Goal: Find specific page/section: Find specific page/section

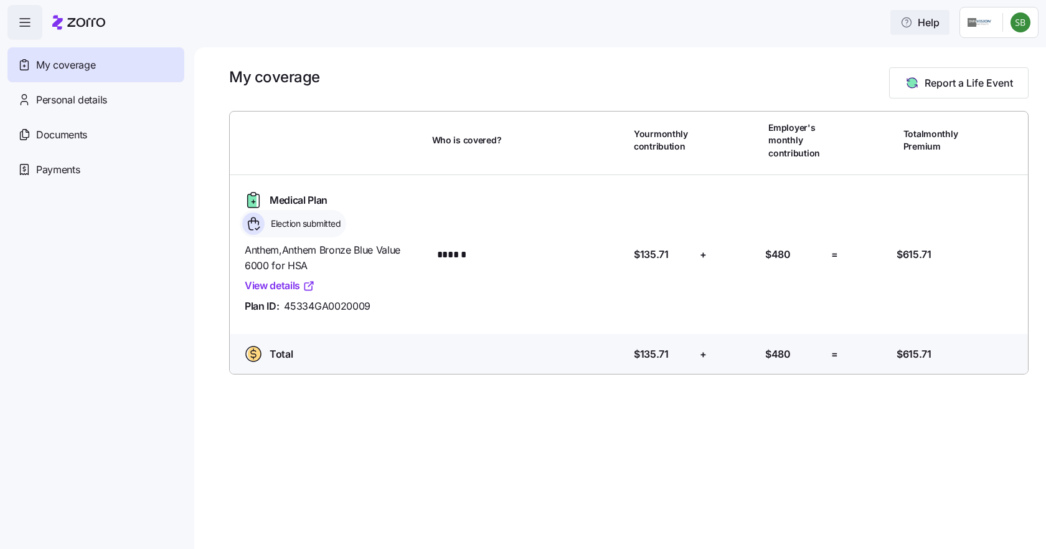
click at [919, 26] on span "Help" at bounding box center [920, 22] width 39 height 15
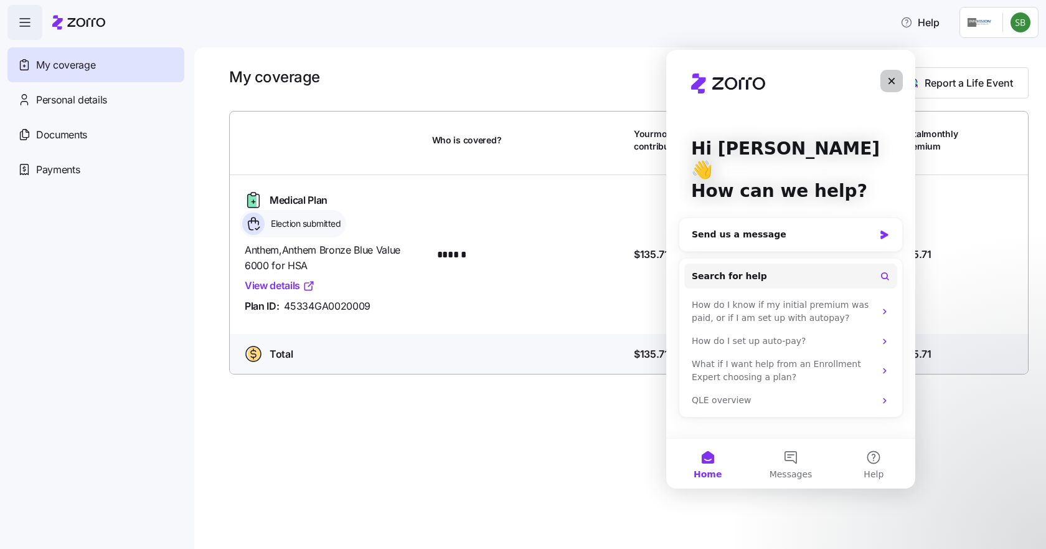
click at [890, 80] on icon "Close" at bounding box center [892, 81] width 10 height 10
